Goal: Go to known website: Access a specific website the user already knows

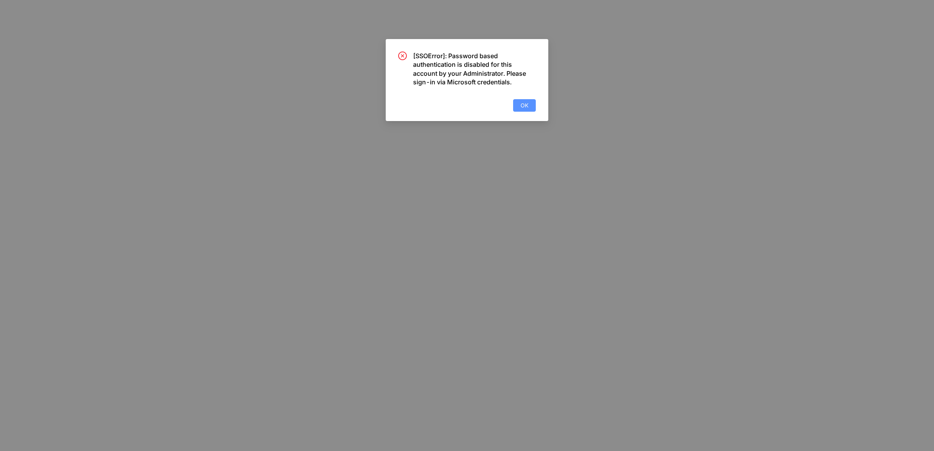
click at [529, 103] on button "OK" at bounding box center [524, 105] width 23 height 13
